Goal: Task Accomplishment & Management: Complete application form

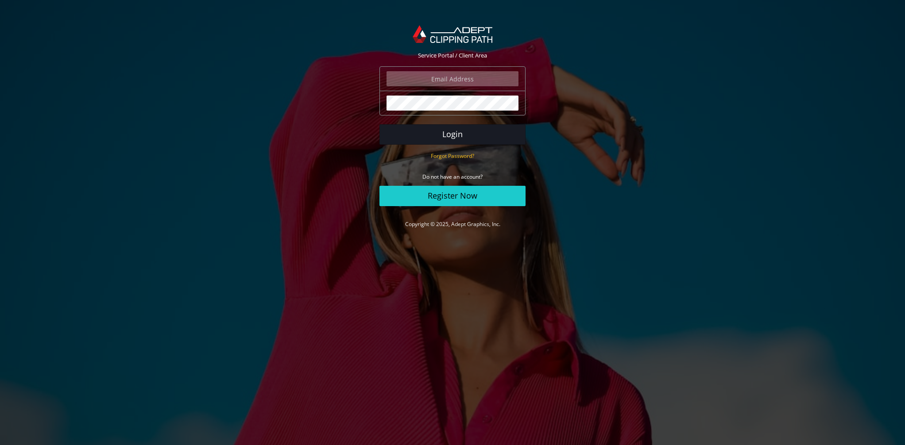
type input "elia@tassottoemax.com"
click at [458, 135] on button "Login" at bounding box center [452, 134] width 146 height 20
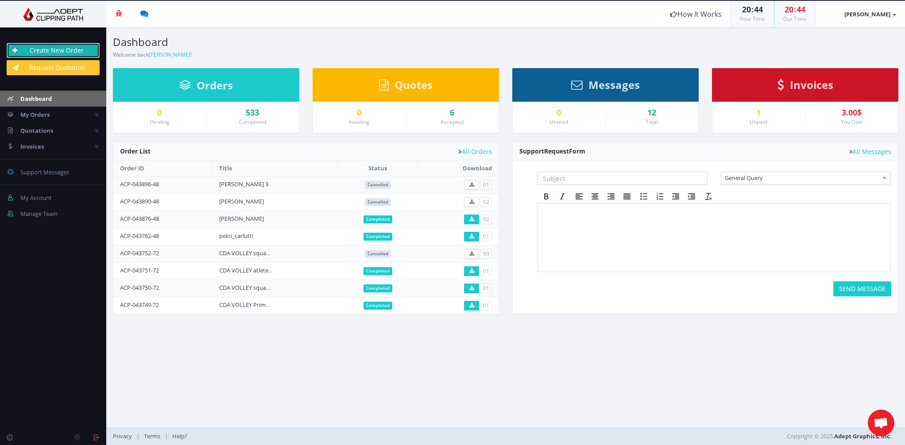
click at [64, 48] on link "Create New Order" at bounding box center [53, 50] width 93 height 15
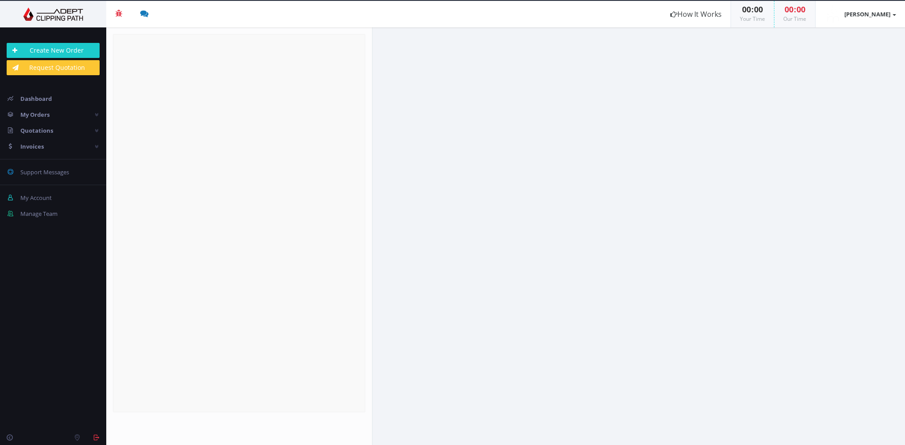
radio input "true"
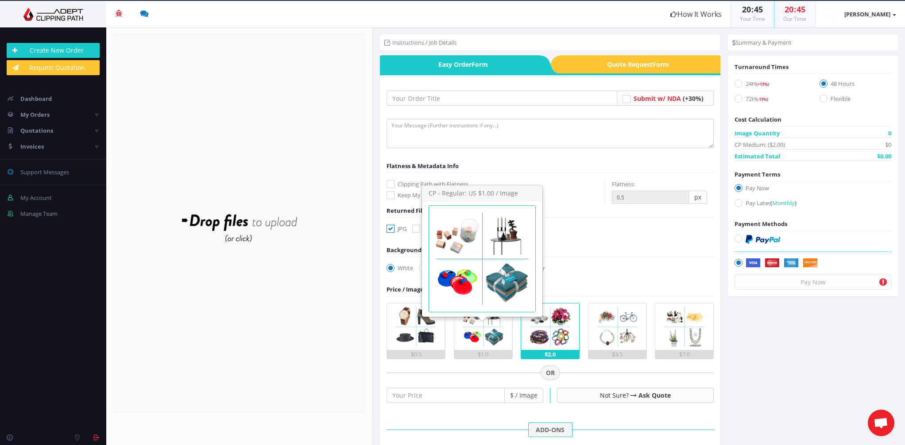
click at [488, 324] on img at bounding box center [483, 327] width 46 height 46
click at [0, 0] on input "$1.0" at bounding box center [0, 0] width 0 height 0
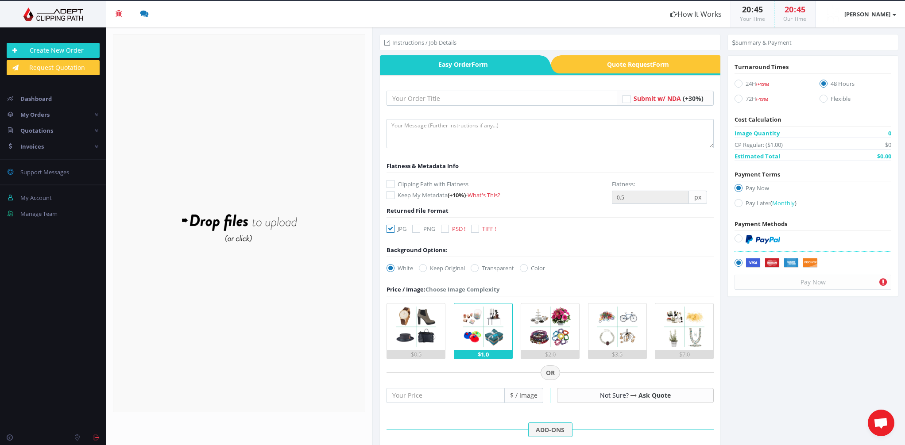
drag, startPoint x: 447, startPoint y: 229, endPoint x: 445, endPoint y: 238, distance: 9.5
click at [447, 229] on icon at bounding box center [445, 229] width 8 height 8
click at [447, 229] on input "PSD !" at bounding box center [446, 229] width 6 height 6
checkbox input "true"
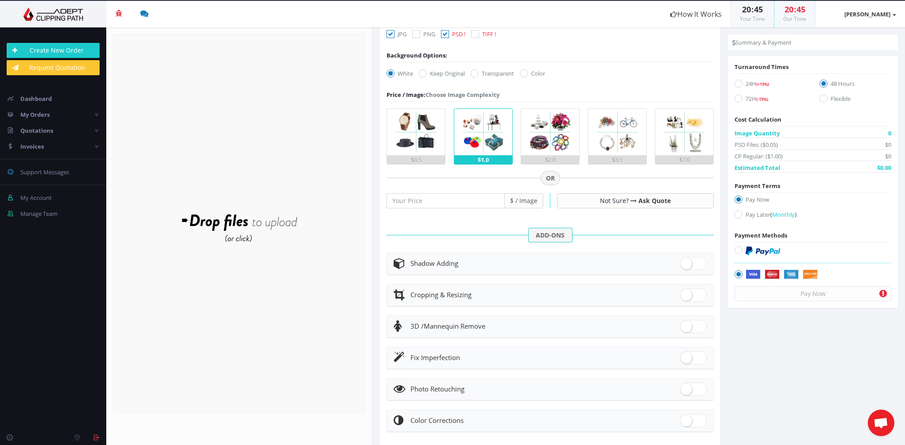
scroll to position [214, 0]
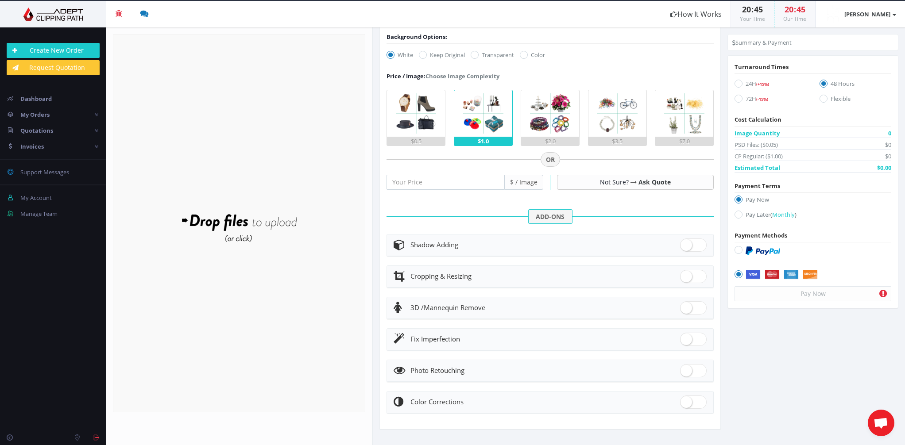
click at [568, 270] on div "Cropping & Resizing" at bounding box center [549, 276] width 313 height 12
click at [691, 276] on span at bounding box center [693, 276] width 27 height 13
click at [686, 276] on input "checkbox" at bounding box center [683, 275] width 6 height 6
checkbox input "true"
radio input "true"
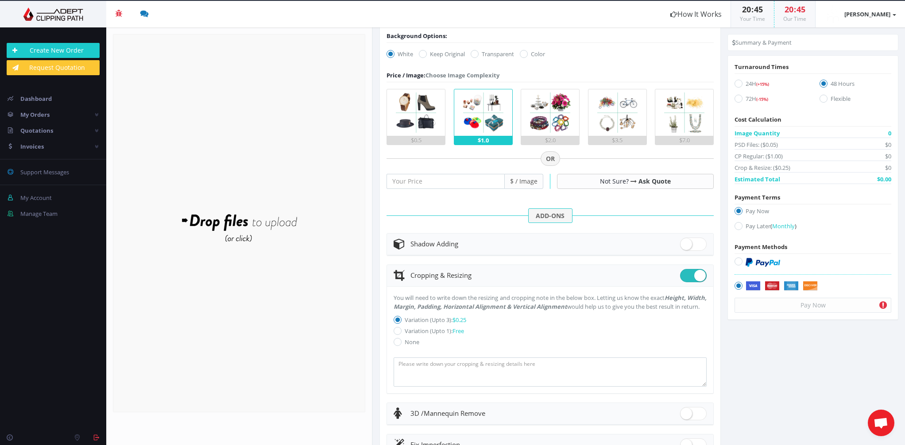
drag, startPoint x: 393, startPoint y: 297, endPoint x: 424, endPoint y: 314, distance: 34.9
click at [424, 311] on p "You will need to write down the resizing and cropping note in the below box. Le…" at bounding box center [549, 302] width 313 height 18
copy p "You will need to write down the resizing and cropping note in the below box. Le…"
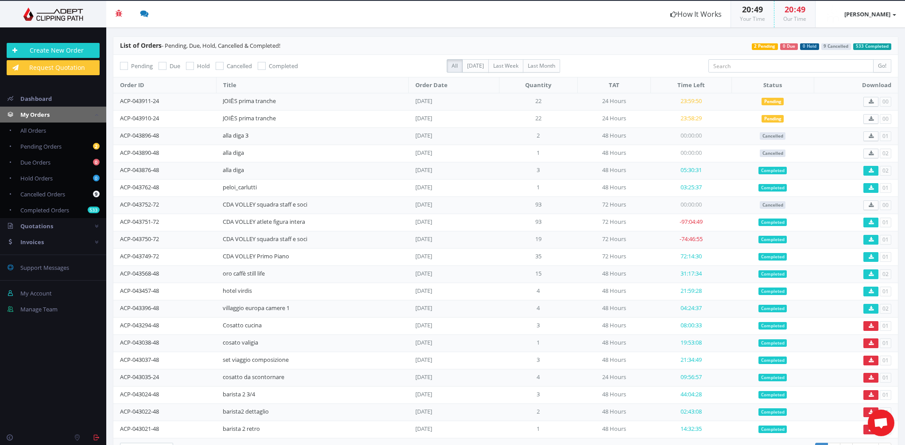
click at [319, 121] on td "JOIĒS prima tranche" at bounding box center [312, 118] width 193 height 17
click at [694, 118] on span "23:58:26" at bounding box center [690, 118] width 21 height 8
click at [645, 120] on td "24 Hours" at bounding box center [613, 118] width 73 height 17
click at [150, 101] on link "ACP-043911-24" at bounding box center [139, 101] width 39 height 8
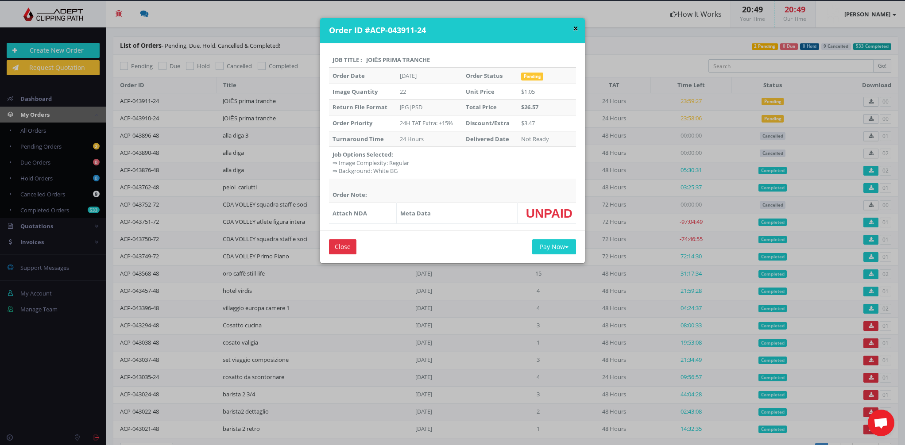
click at [574, 28] on button "×" at bounding box center [575, 28] width 5 height 9
